Goal: Task Accomplishment & Management: Use online tool/utility

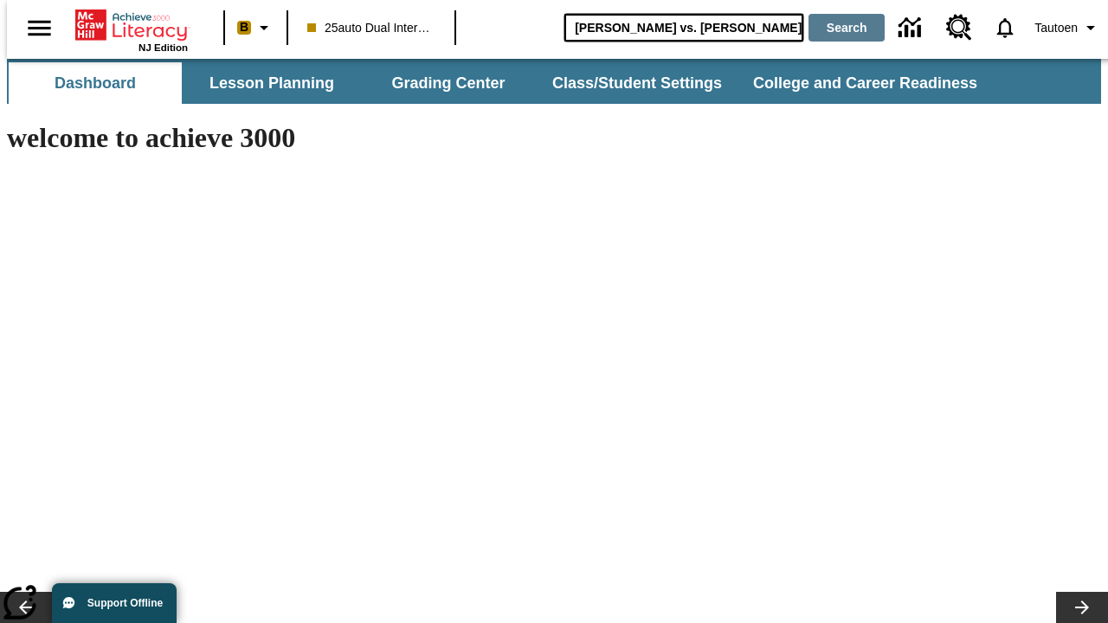
type input "[PERSON_NAME] vs. [PERSON_NAME]"
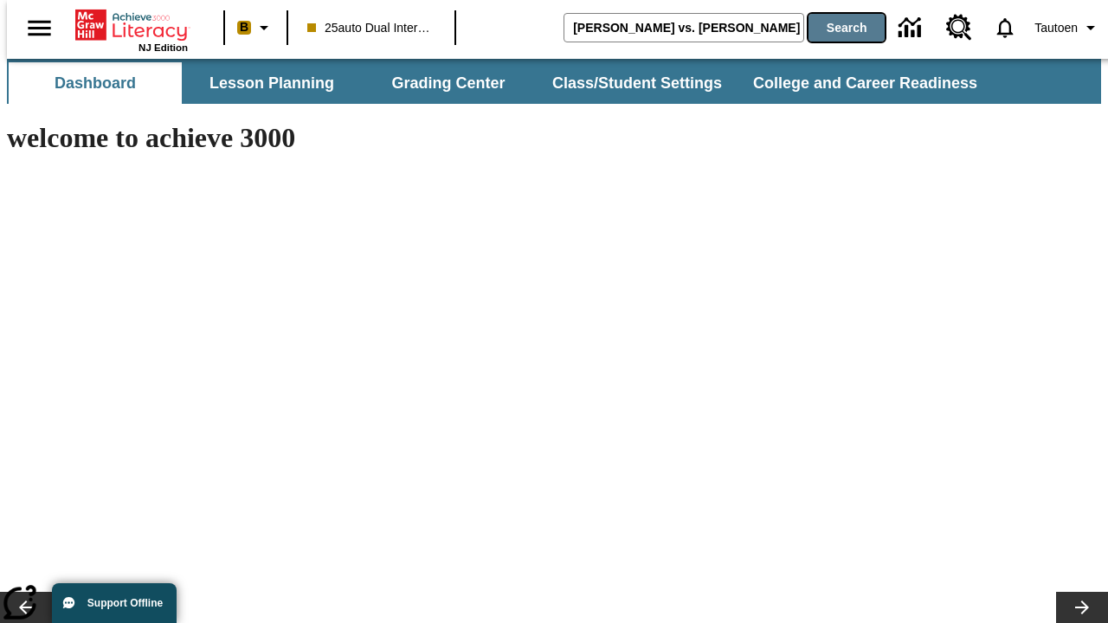
click at [835, 28] on button "Search" at bounding box center [846, 28] width 76 height 28
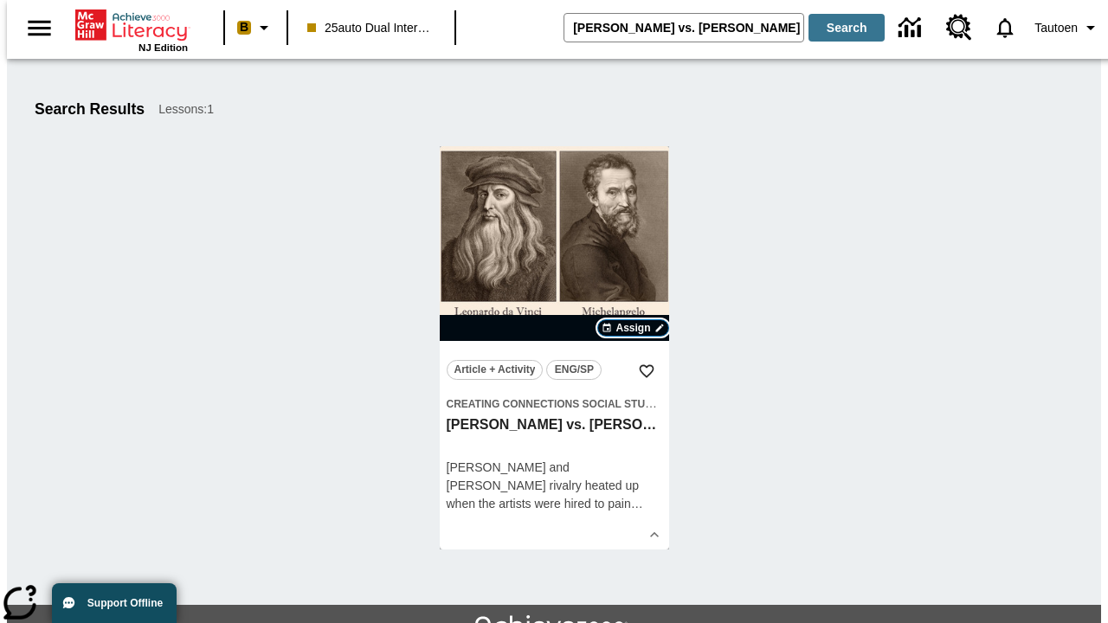
click at [634, 328] on span "Assign" at bounding box center [632, 328] width 35 height 16
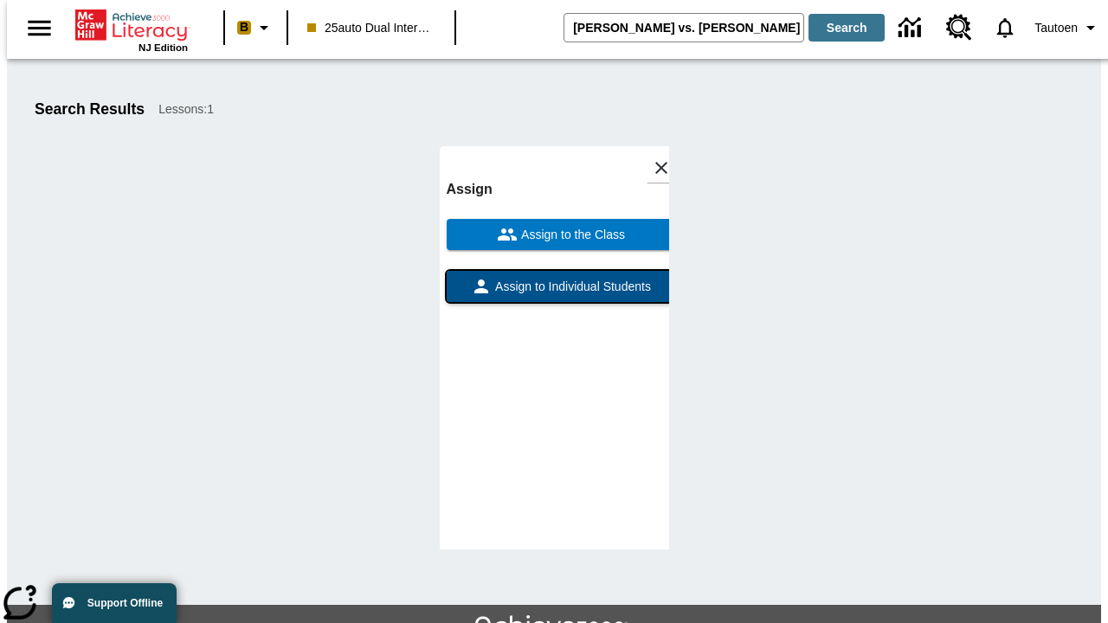
click at [554, 294] on span "Assign to Individual Students" at bounding box center [571, 287] width 159 height 18
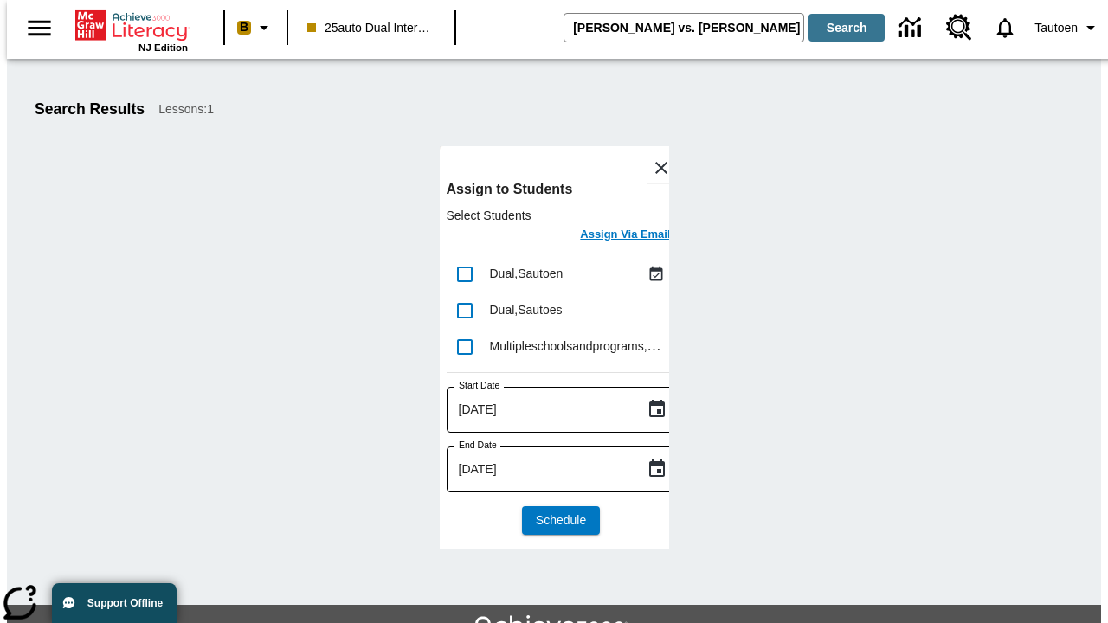
click at [464, 274] on input "lesson details" at bounding box center [465, 274] width 36 height 36
checkbox input "true"
click at [612, 236] on h6 "Assign Via Email" at bounding box center [625, 235] width 90 height 20
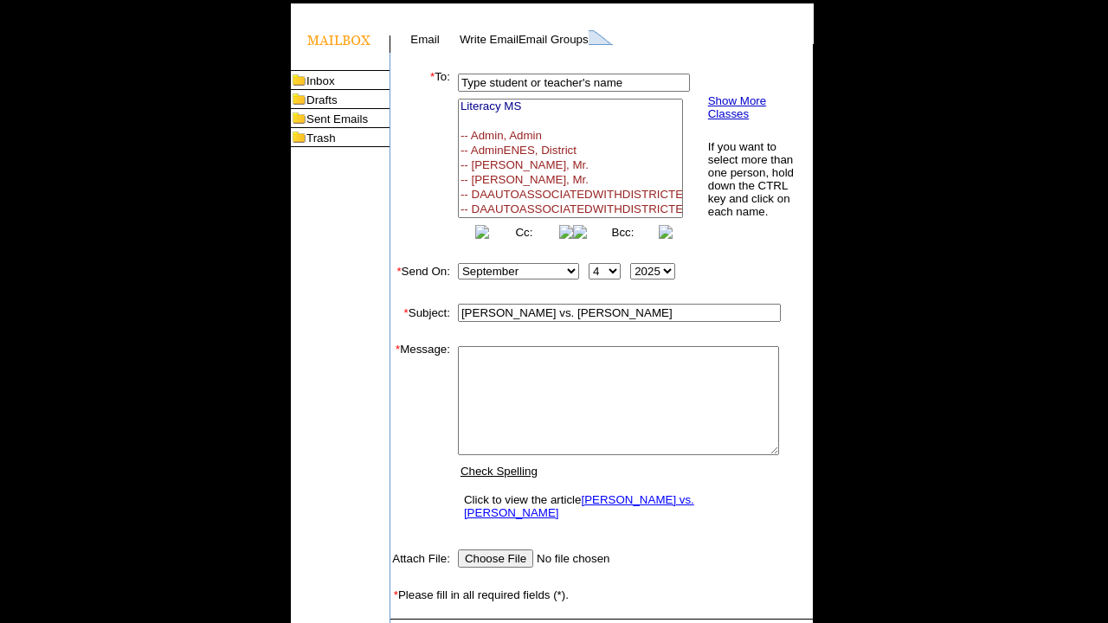
select select
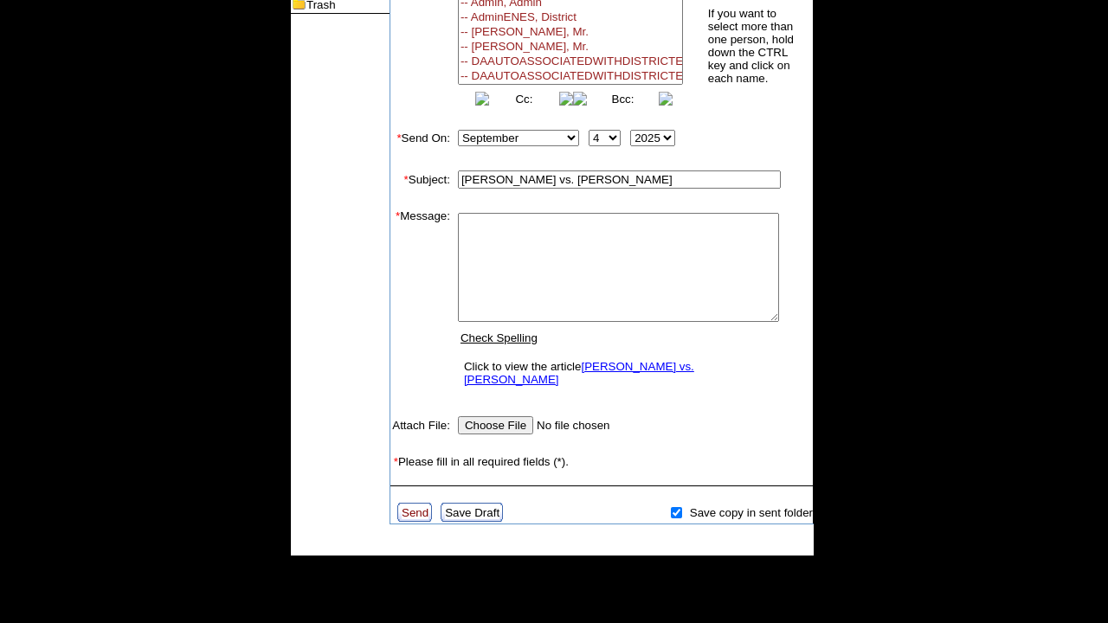
click at [415, 506] on link "Send" at bounding box center [415, 512] width 27 height 13
